Goal: Task Accomplishment & Management: Manage account settings

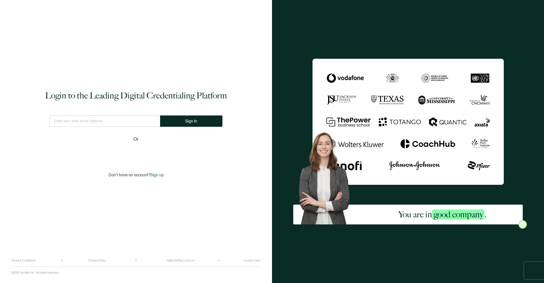
type input "[EMAIL_ADDRESS][DOMAIN_NAME]"
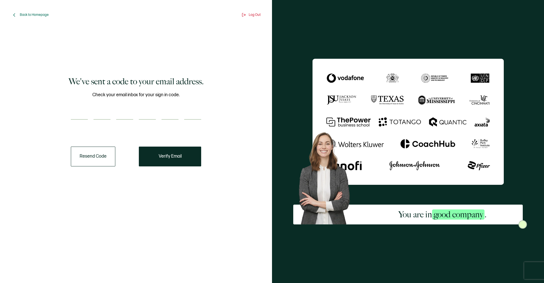
click at [74, 114] on input "number" at bounding box center [79, 113] width 17 height 11
type input "9"
type input "6"
type input "9"
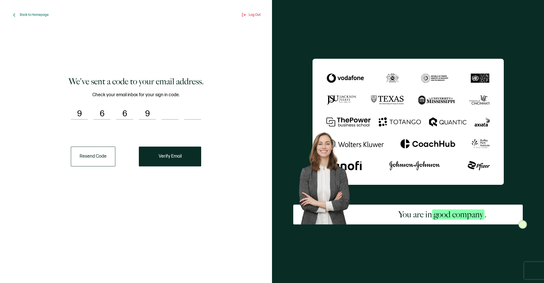
type input "7"
type input "4"
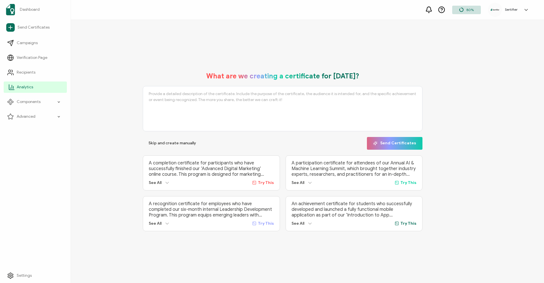
click at [32, 92] on link "Analytics" at bounding box center [35, 87] width 63 height 11
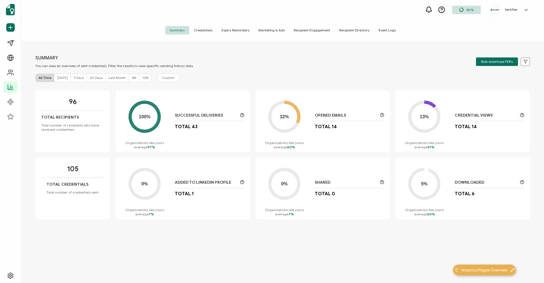
click at [205, 35] on div "Summary Credentials Expiry Reminders Marketing & Ads Recipient Engagement Recip…" at bounding box center [282, 30] width 522 height 21
click at [205, 30] on span "Credentials" at bounding box center [203, 30] width 28 height 8
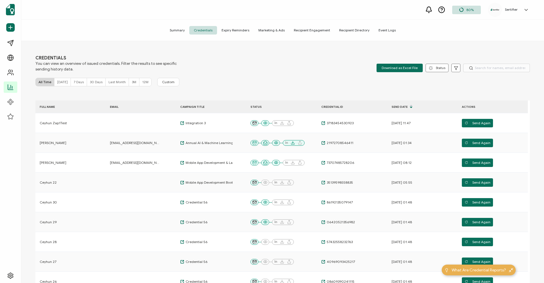
click at [185, 30] on span "Summary" at bounding box center [177, 30] width 24 height 8
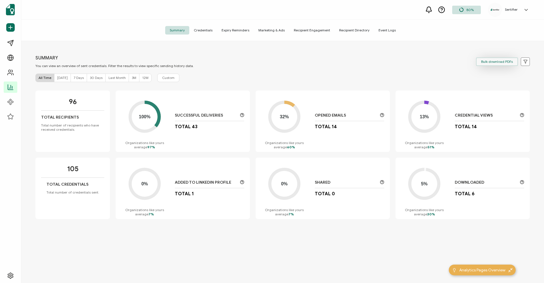
click at [489, 65] on button "Bulk download PDFs" at bounding box center [497, 61] width 42 height 8
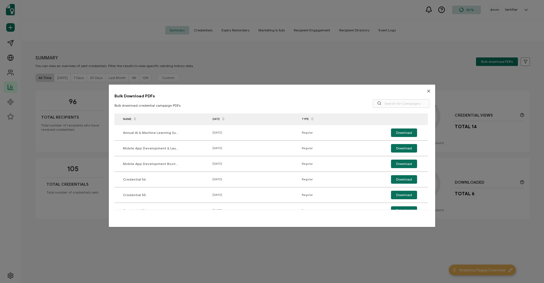
click at [429, 92] on button "Close" at bounding box center [428, 91] width 13 height 13
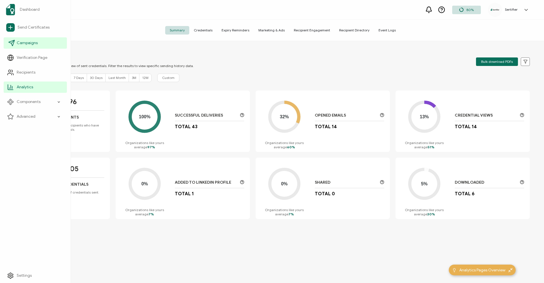
click at [21, 42] on span "Campaigns" at bounding box center [27, 43] width 21 height 6
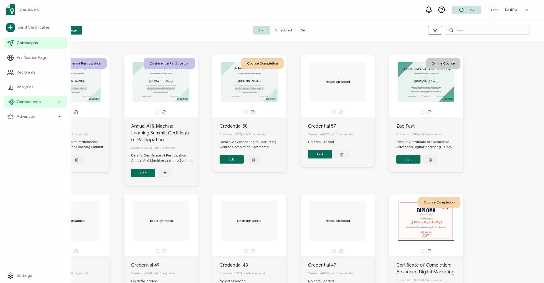
click at [35, 106] on div "Components" at bounding box center [35, 101] width 63 height 11
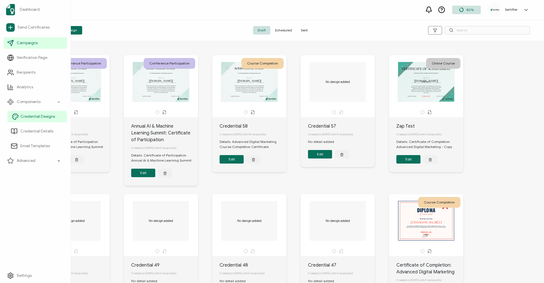
click at [41, 121] on link "Credential Designs" at bounding box center [36, 116] width 59 height 11
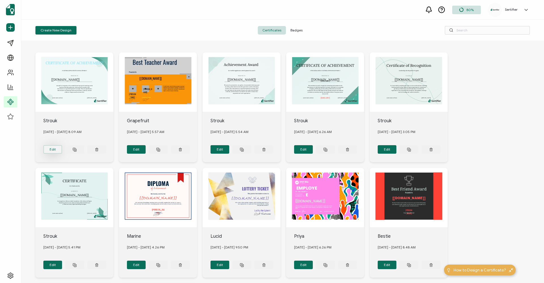
click at [55, 149] on button "Edit" at bounding box center [52, 149] width 19 height 8
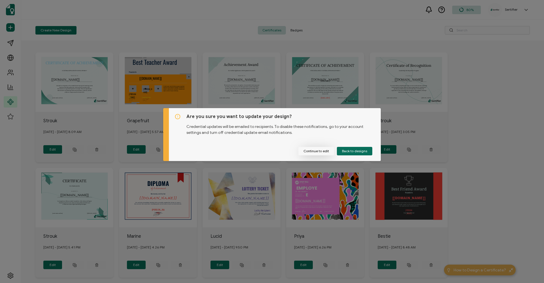
click at [325, 151] on button "Continue to edit" at bounding box center [316, 151] width 36 height 8
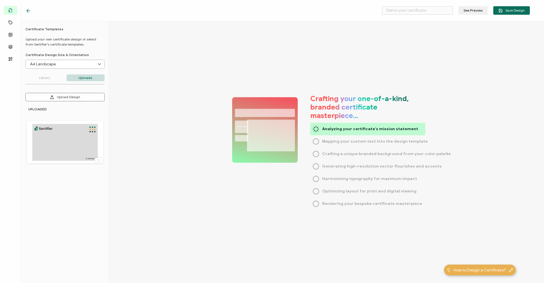
type input "Strouk"
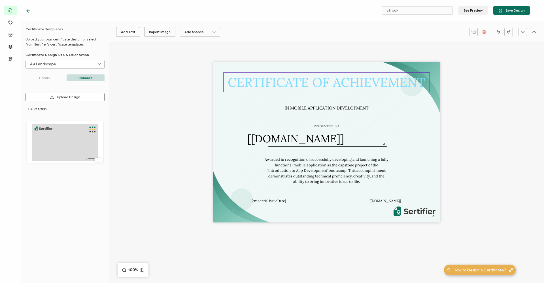
click at [311, 78] on pre "CERTIFICATE OF ACHIEVEMENT" at bounding box center [326, 82] width 197 height 16
click at [280, 33] on icon "button" at bounding box center [279, 32] width 6 height 6
click at [310, 30] on div "[PERSON_NAME] Alright Sans [PERSON_NAME] Archivo Black Arial Arimo Blinker Cave…" at bounding box center [289, 32] width 354 height 14
click at [277, 34] on icon "button" at bounding box center [279, 32] width 6 height 6
click at [304, 34] on div "[PERSON_NAME] Alright Sans [PERSON_NAME] Archivo Black Arial Arimo Blinker Cave…" at bounding box center [289, 32] width 354 height 14
